Goal: Transaction & Acquisition: Obtain resource

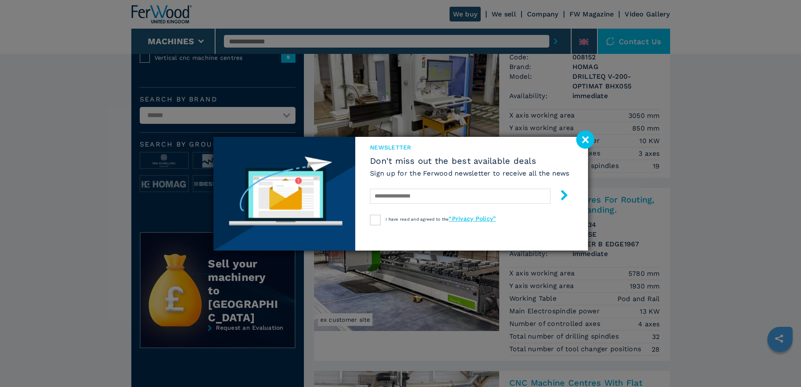
scroll to position [294, 0]
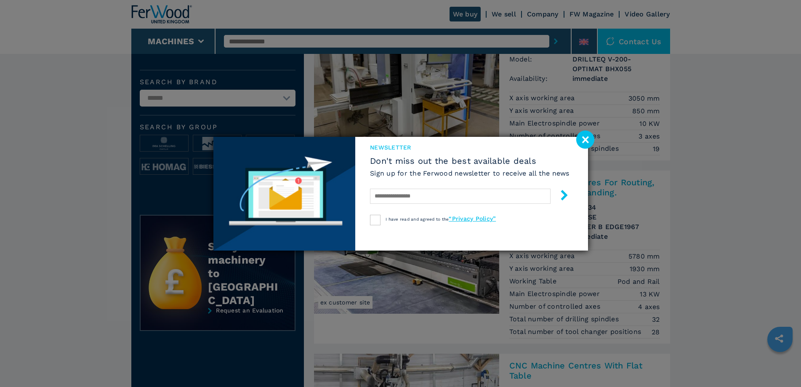
click at [580, 138] on image at bounding box center [585, 139] width 18 height 18
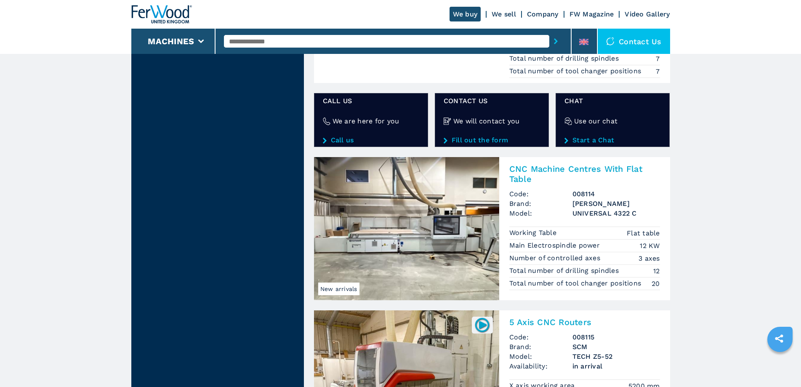
scroll to position [1514, 0]
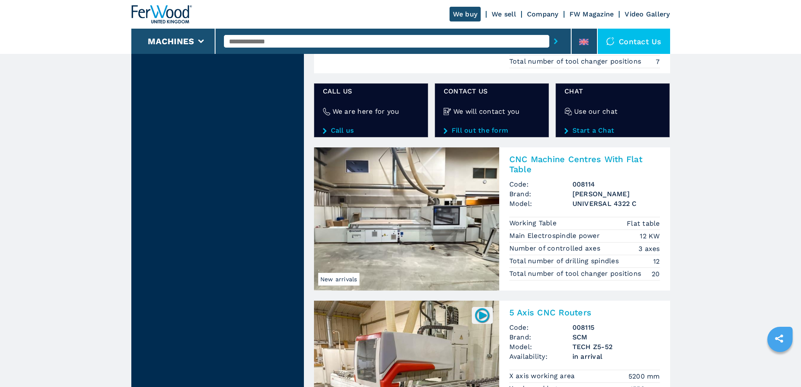
click at [407, 200] on img at bounding box center [406, 218] width 185 height 143
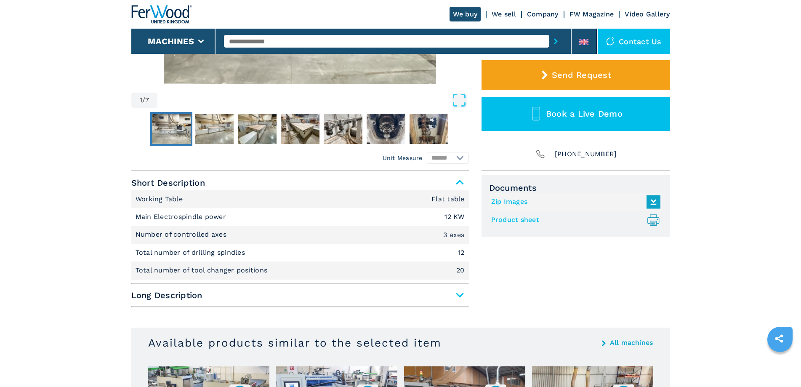
scroll to position [252, 0]
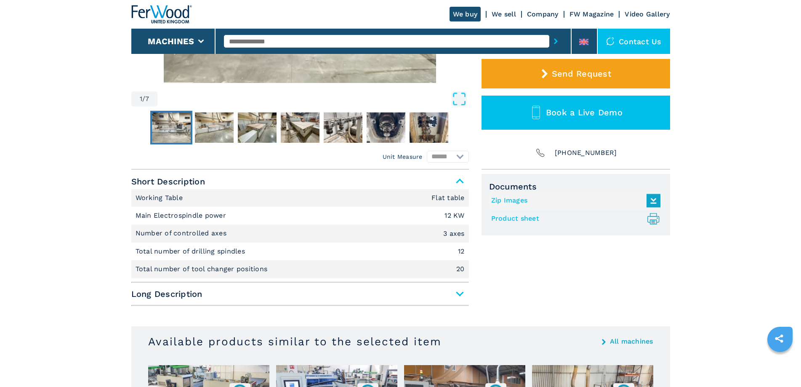
click at [460, 294] on span "Long Description" at bounding box center [299, 293] width 337 height 15
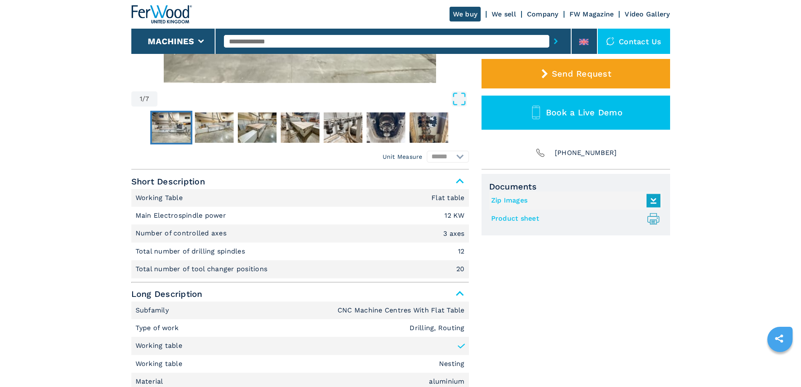
click at [514, 217] on link "Product sheet .prefix__st0{stroke-linecap:round;stroke-linejoin:round}.prefix__…" at bounding box center [573, 219] width 165 height 14
click at [505, 219] on link "Product sheet .prefix__st0{stroke-linecap:round;stroke-linejoin:round}.prefix__…" at bounding box center [573, 219] width 165 height 14
click at [215, 128] on img "Go to Slide 2" at bounding box center [214, 127] width 39 height 30
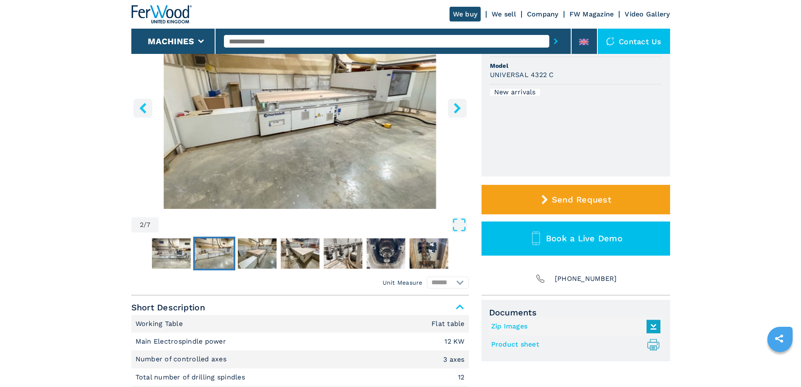
scroll to position [0, 0]
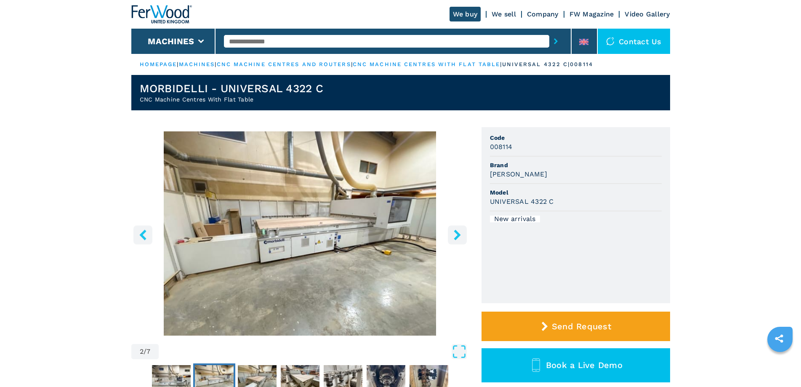
click at [456, 232] on icon "right-button" at bounding box center [456, 234] width 7 height 11
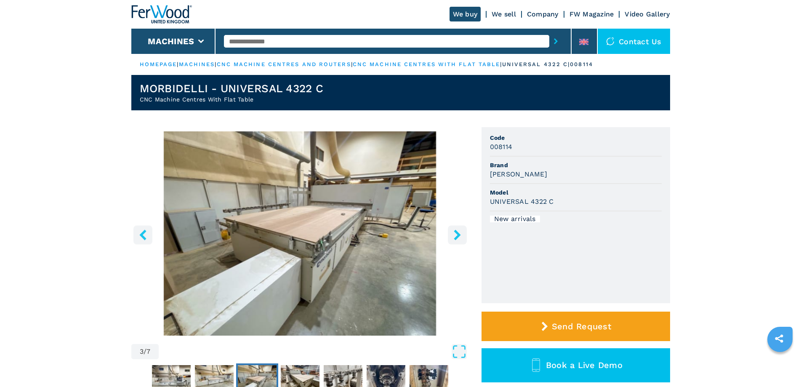
click at [456, 232] on icon "right-button" at bounding box center [456, 234] width 7 height 11
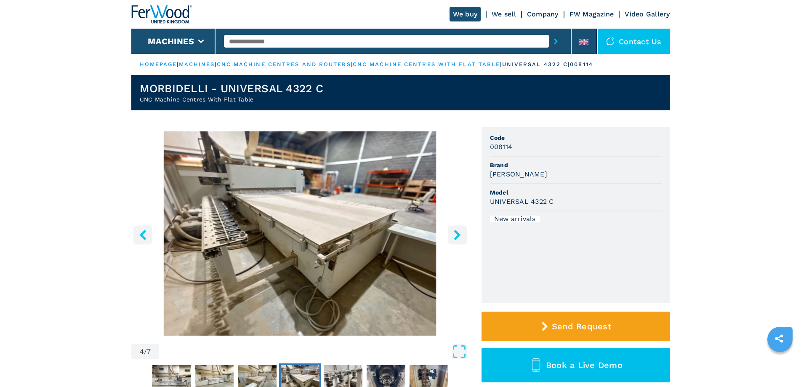
click at [456, 232] on icon "right-button" at bounding box center [456, 234] width 7 height 11
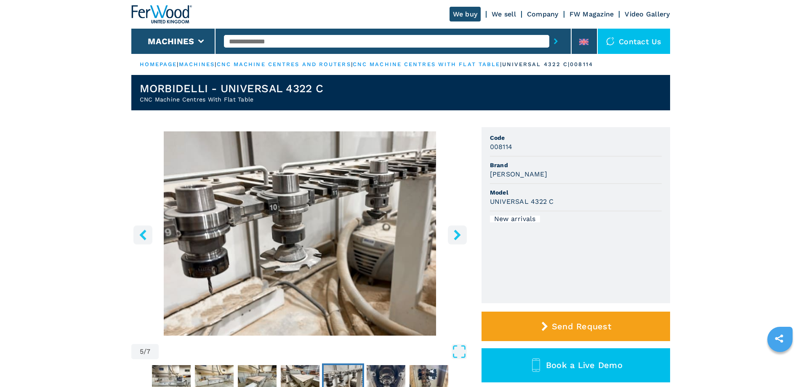
click at [456, 234] on icon "right-button" at bounding box center [456, 234] width 7 height 11
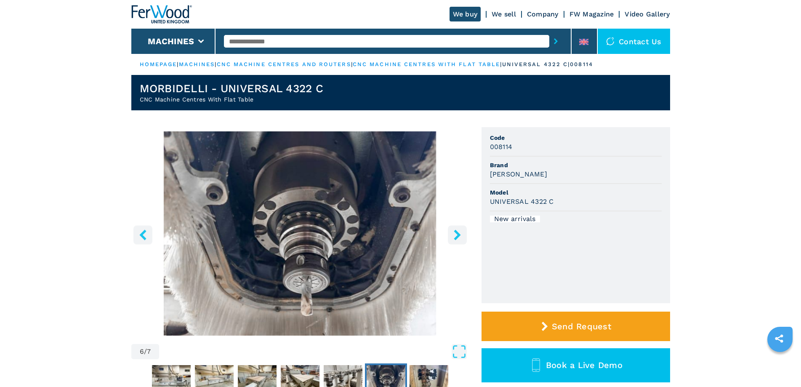
click at [457, 233] on icon "right-button" at bounding box center [456, 234] width 7 height 11
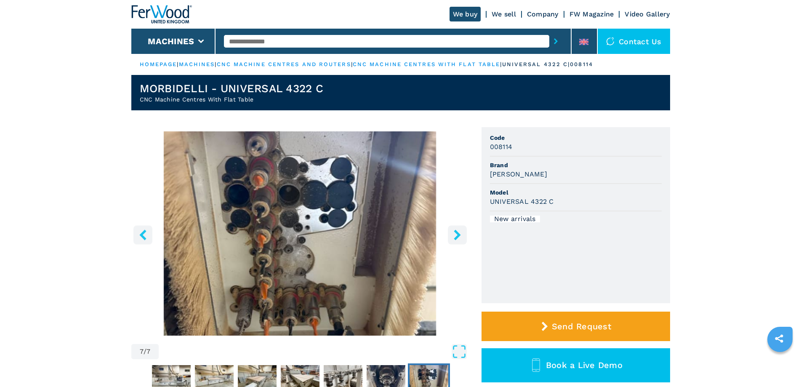
click at [451, 237] on button "right-button" at bounding box center [457, 234] width 19 height 19
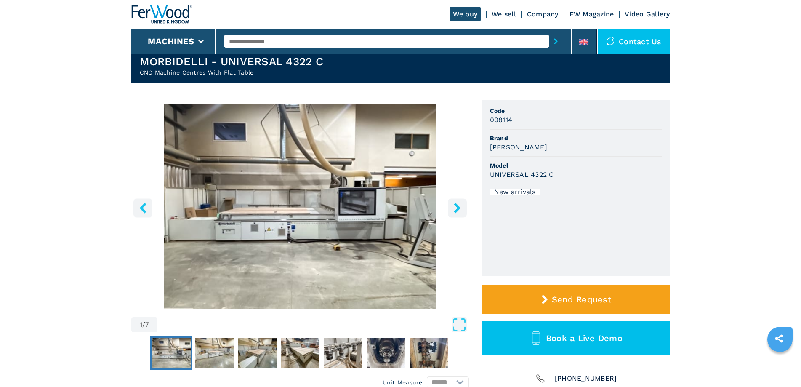
scroll to position [42, 0]
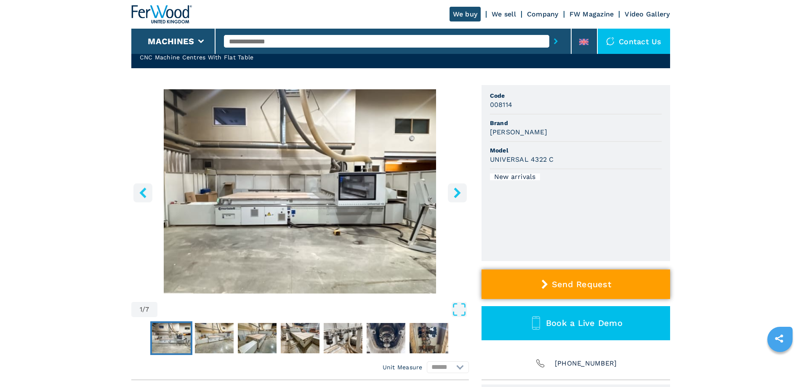
click at [569, 284] on span "Send Request" at bounding box center [580, 284] width 59 height 10
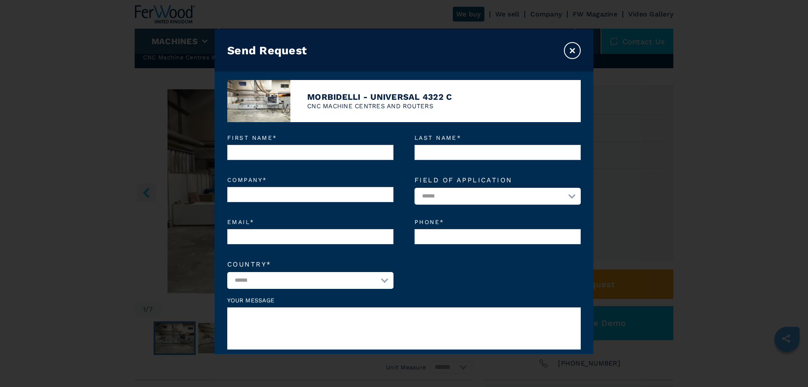
click at [570, 46] on button "×" at bounding box center [572, 50] width 17 height 17
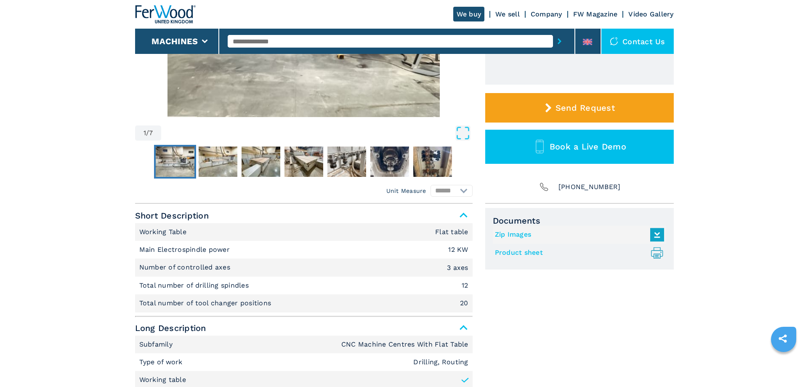
scroll to position [168, 0]
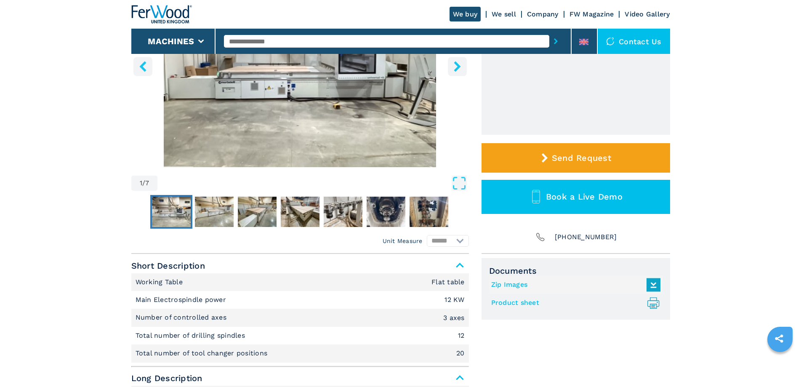
click at [521, 302] on link "Product sheet .prefix__st0{stroke-linecap:round;stroke-linejoin:round}.prefix__…" at bounding box center [573, 303] width 165 height 14
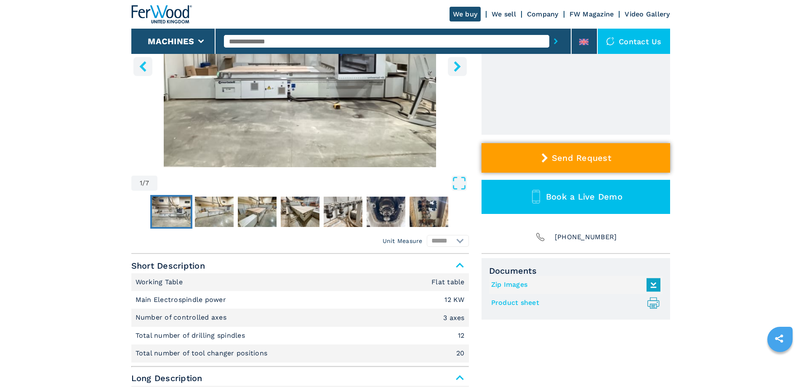
click at [560, 159] on span "Send Request" at bounding box center [580, 158] width 59 height 10
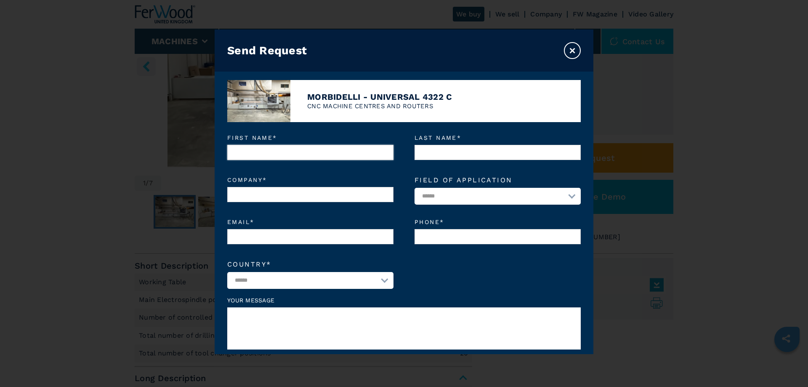
click at [271, 157] on input "First name *" at bounding box center [310, 152] width 166 height 15
type input "***"
type input "*******"
type input "**********"
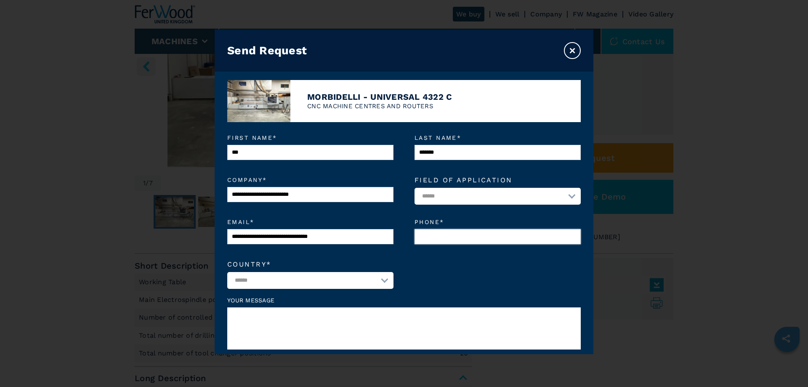
type input "**********"
select select "**"
click at [262, 322] on textarea at bounding box center [403, 328] width 353 height 42
click at [550, 316] on textarea "**********" at bounding box center [403, 328] width 353 height 42
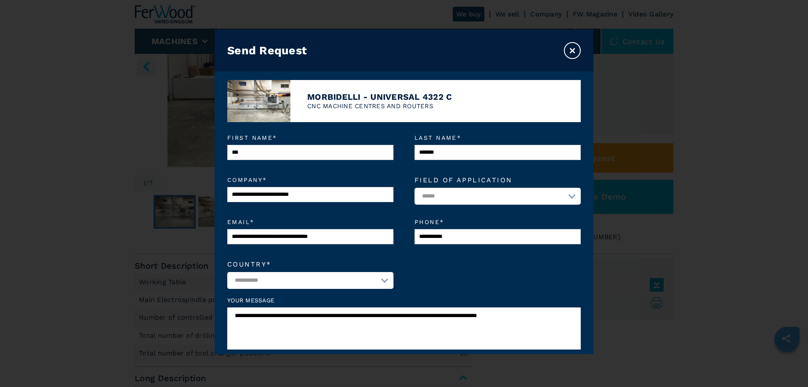
click at [277, 322] on textarea "**********" at bounding box center [403, 328] width 353 height 42
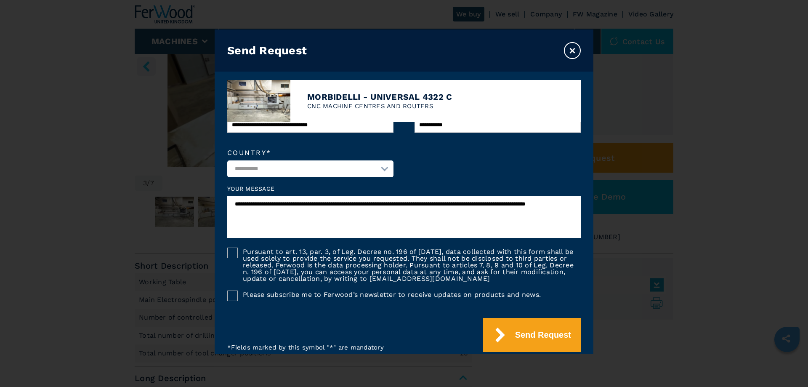
scroll to position [123, 0]
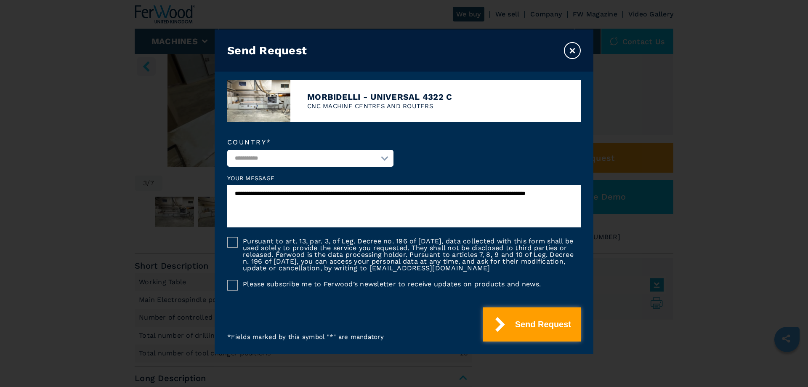
type textarea "**********"
click at [527, 321] on button "Send Request" at bounding box center [532, 324] width 98 height 34
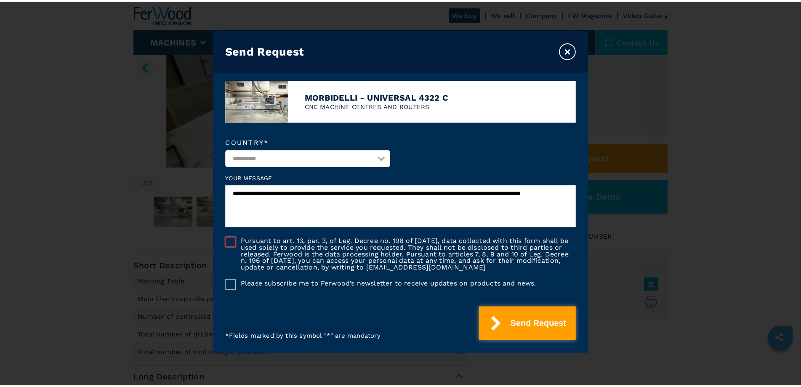
scroll to position [49, 0]
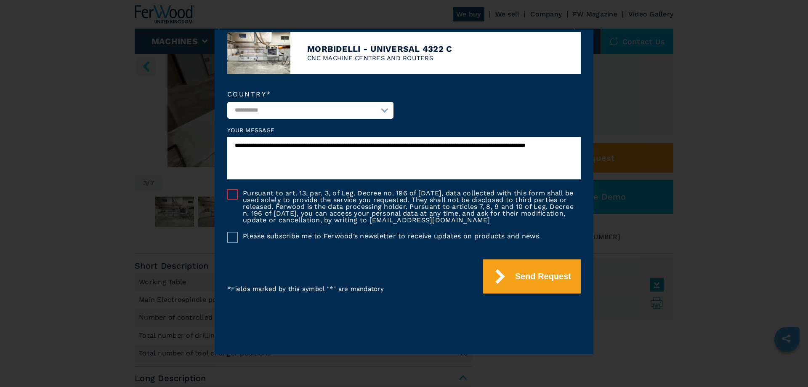
click at [233, 192] on div at bounding box center [232, 194] width 11 height 11
click at [230, 234] on div at bounding box center [232, 237] width 11 height 11
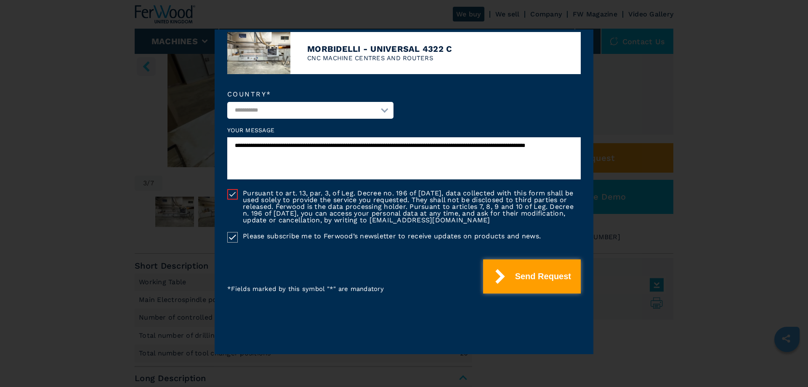
click at [522, 274] on button "Send Request" at bounding box center [532, 276] width 98 height 34
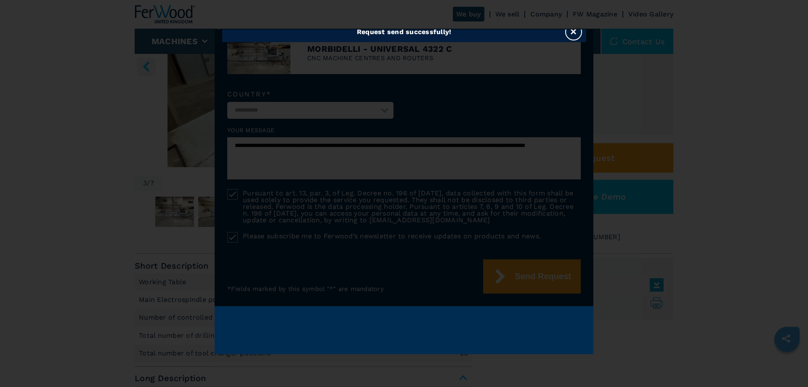
click at [570, 32] on button "×" at bounding box center [573, 32] width 17 height 17
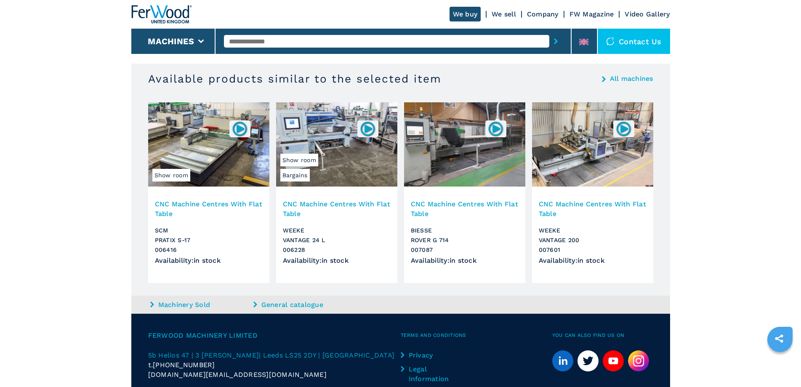
scroll to position [1010, 0]
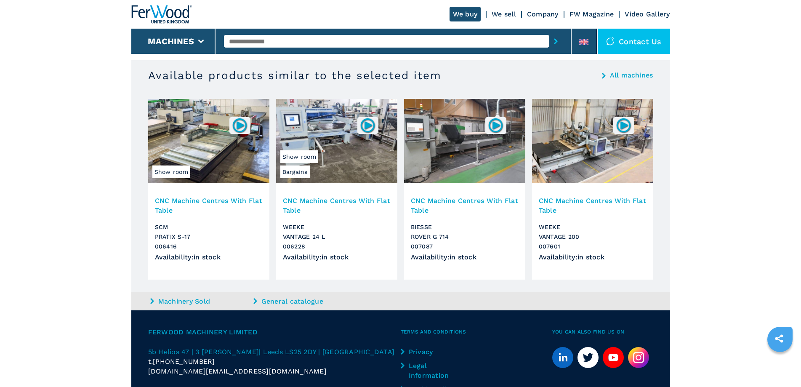
click at [309, 198] on h3 "CNC Machine Centres With Flat Table" at bounding box center [337, 205] width 108 height 19
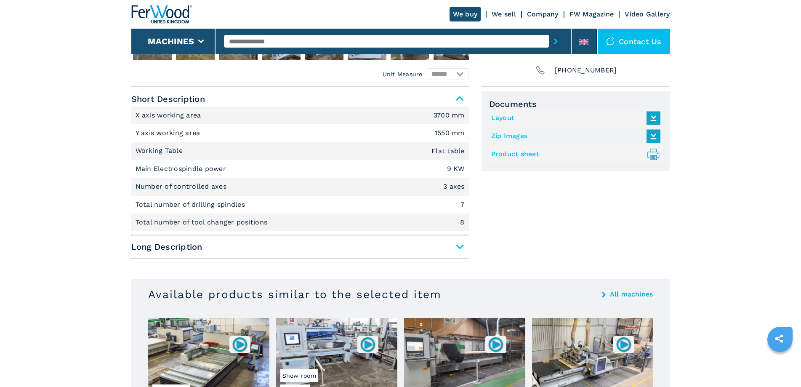
scroll to position [337, 0]
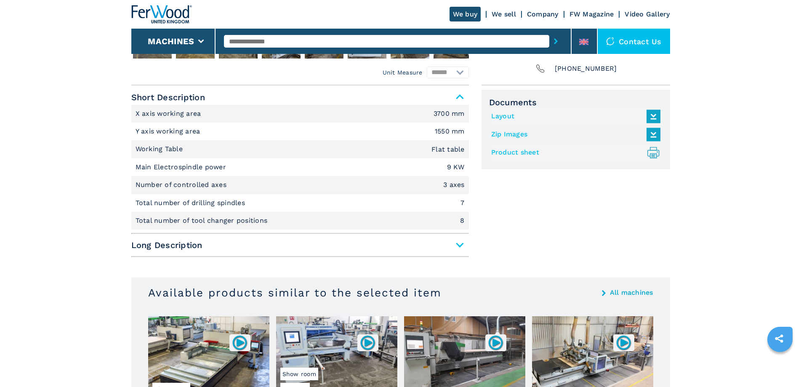
click at [459, 245] on span "Long Description" at bounding box center [299, 244] width 337 height 15
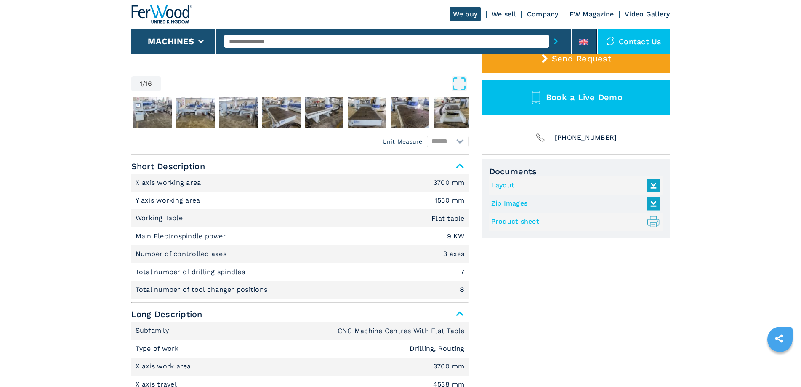
scroll to position [252, 0]
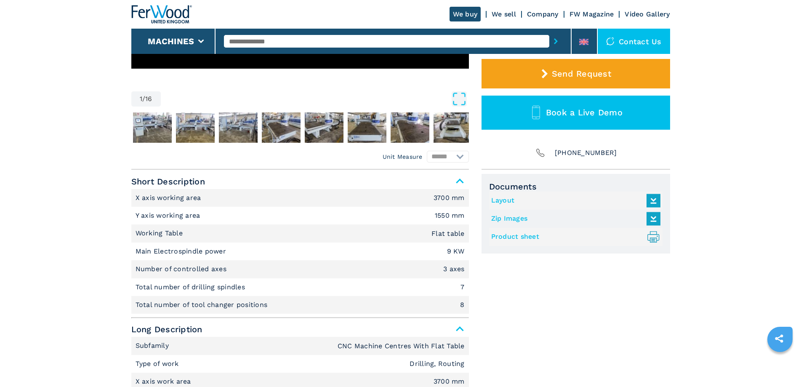
click at [652, 200] on icon at bounding box center [653, 200] width 10 height 8
click at [278, 125] on img "Go to Slide 5" at bounding box center [281, 127] width 39 height 30
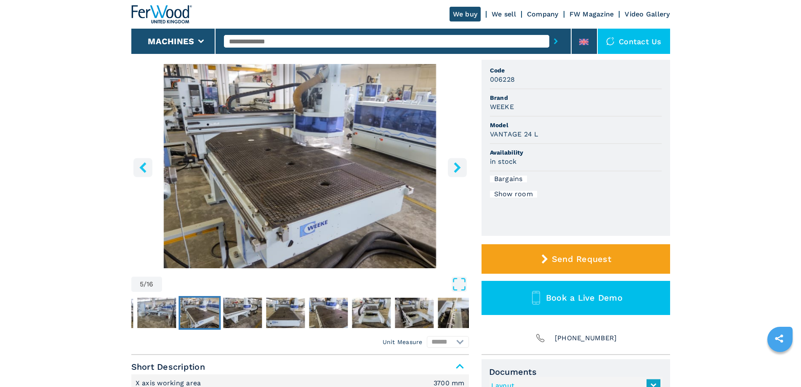
scroll to position [42, 0]
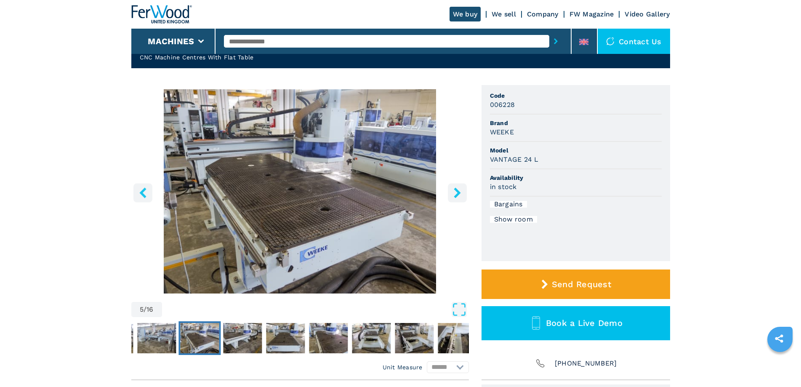
click at [455, 191] on icon "right-button" at bounding box center [457, 192] width 11 height 11
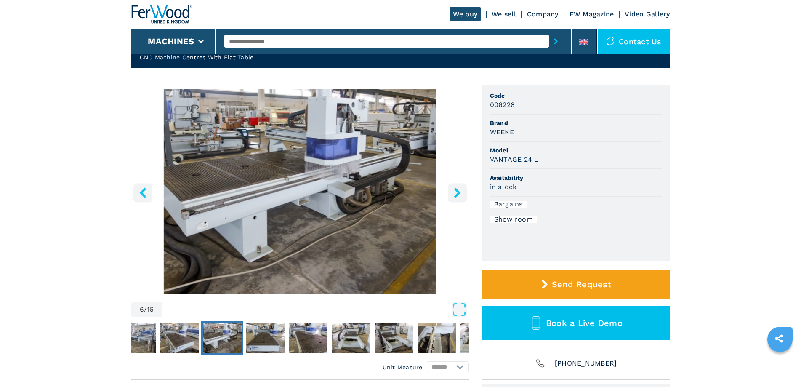
click at [457, 192] on icon "right-button" at bounding box center [456, 192] width 7 height 11
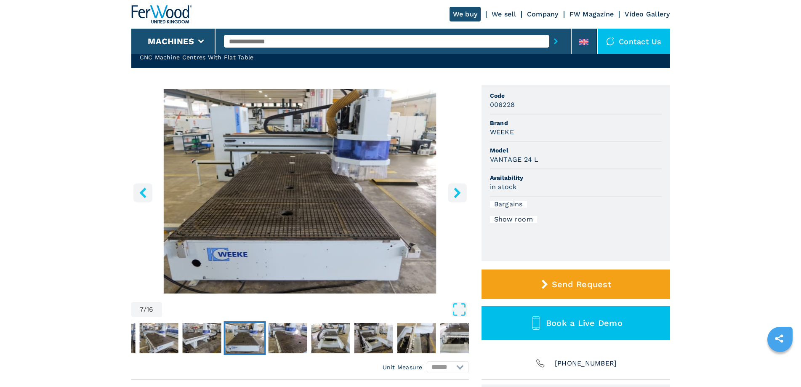
click at [331, 199] on img "Go to Slide 7" at bounding box center [299, 191] width 337 height 204
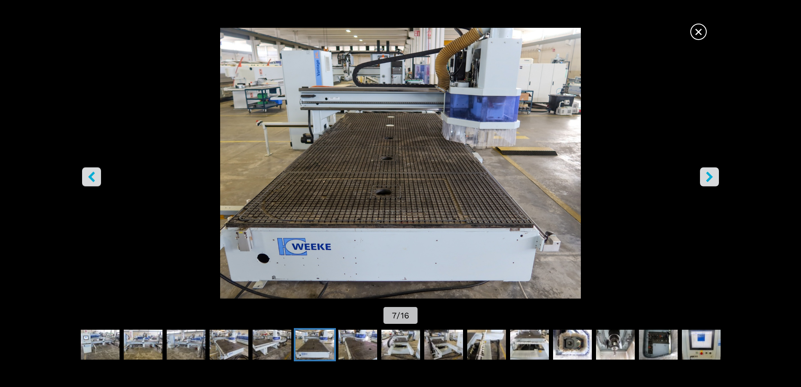
scroll to position [0, 0]
click at [704, 177] on icon "right-button" at bounding box center [709, 176] width 11 height 11
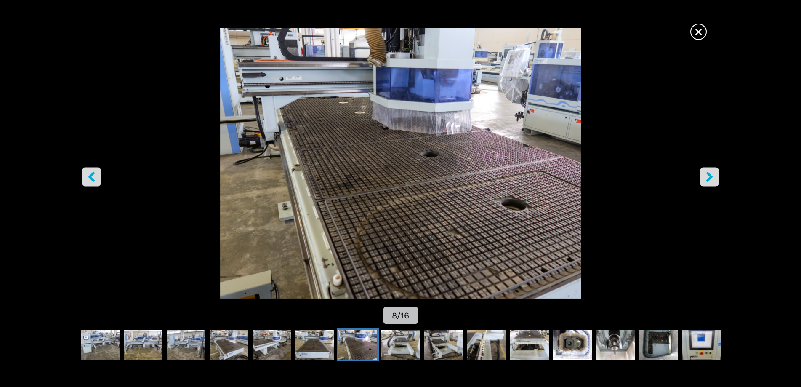
click at [699, 30] on span "×" at bounding box center [698, 30] width 15 height 15
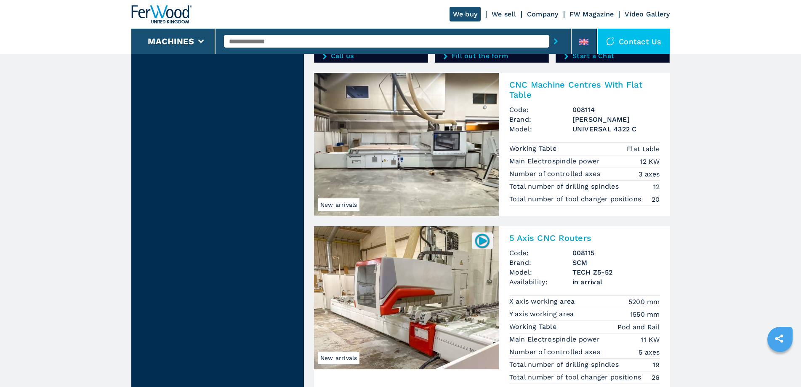
scroll to position [1599, 0]
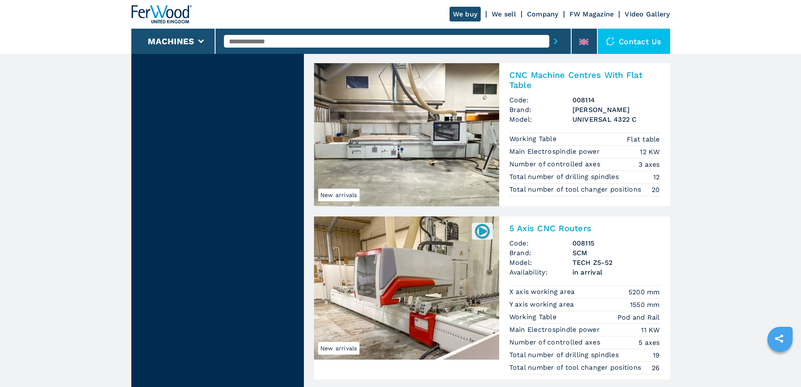
click at [525, 77] on h2 "CNC Machine Centres With Flat Table" at bounding box center [584, 80] width 151 height 20
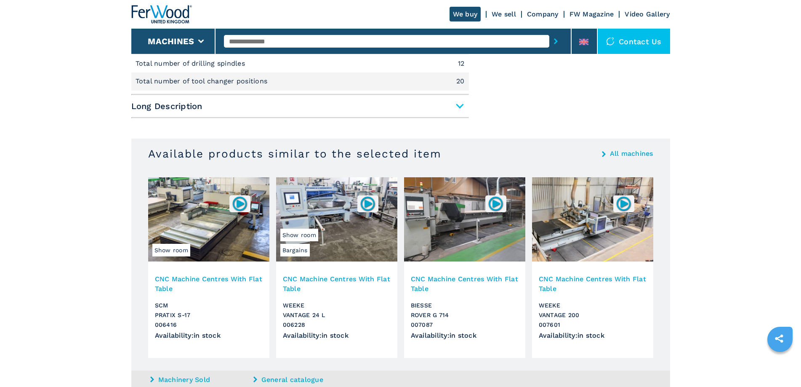
scroll to position [463, 0]
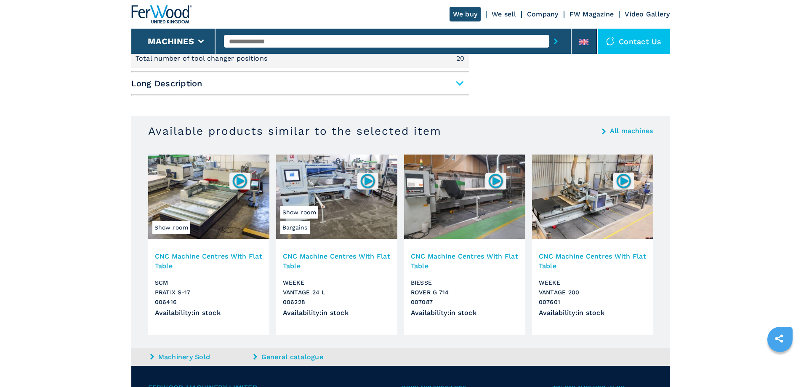
click at [584, 195] on img at bounding box center [592, 196] width 121 height 84
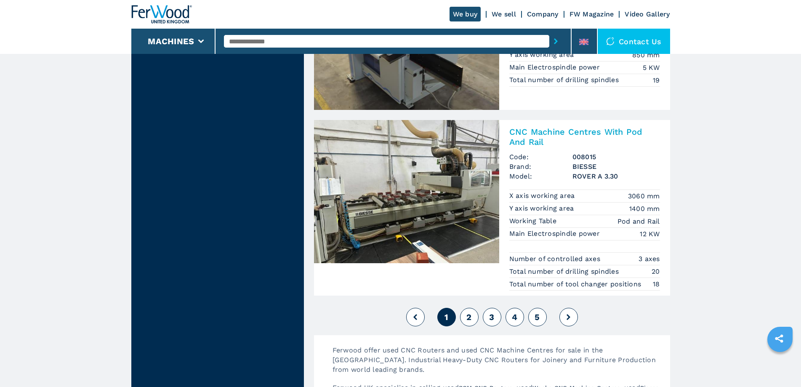
scroll to position [2020, 0]
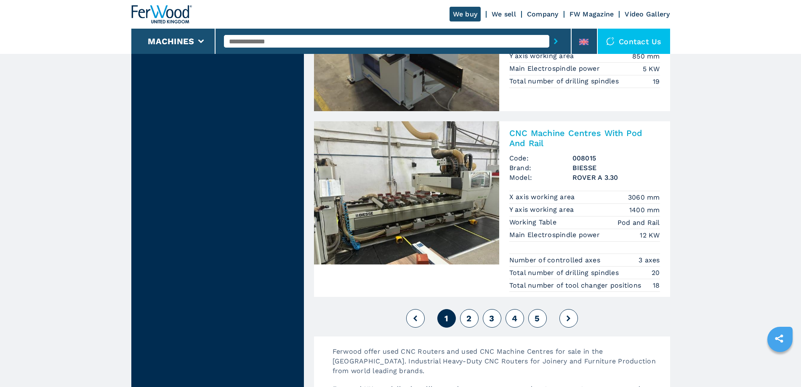
click at [469, 318] on span "2" at bounding box center [468, 318] width 5 height 10
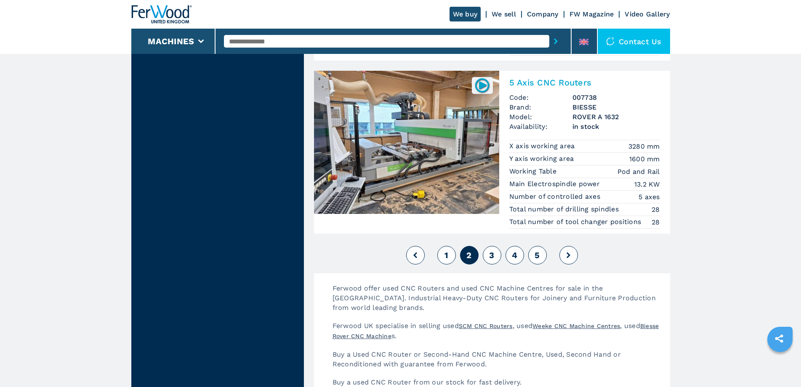
scroll to position [2019, 0]
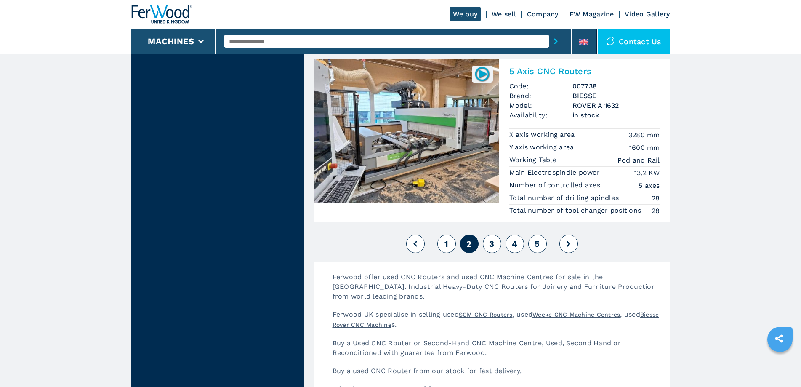
click at [494, 241] on span "3" at bounding box center [491, 244] width 5 height 10
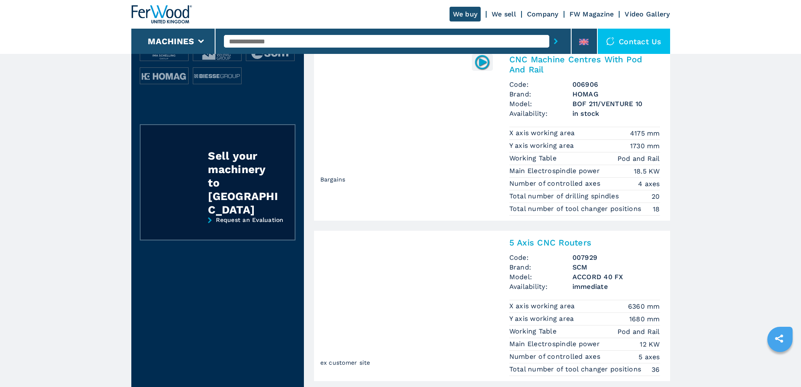
scroll to position [421, 0]
